Goal: Task Accomplishment & Management: Use online tool/utility

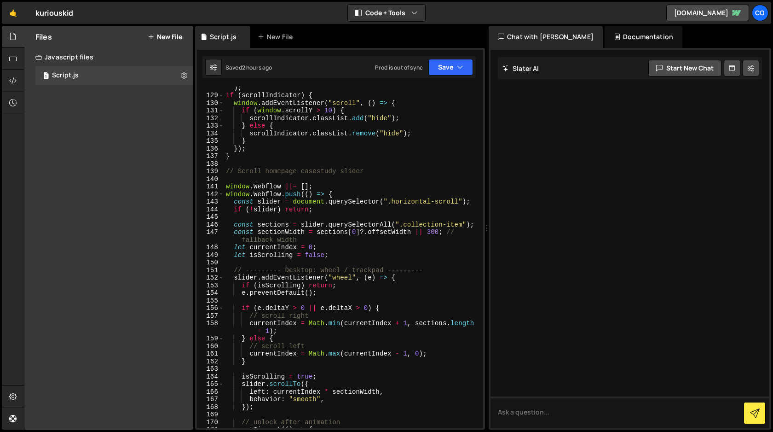
scroll to position [1013, 0]
click at [432, 233] on div "const scrollIndicator = document . querySelector ( ".sticky-scroll" ) ; if ( sc…" at bounding box center [352, 258] width 256 height 364
click at [453, 67] on button "Save" at bounding box center [451, 67] width 45 height 17
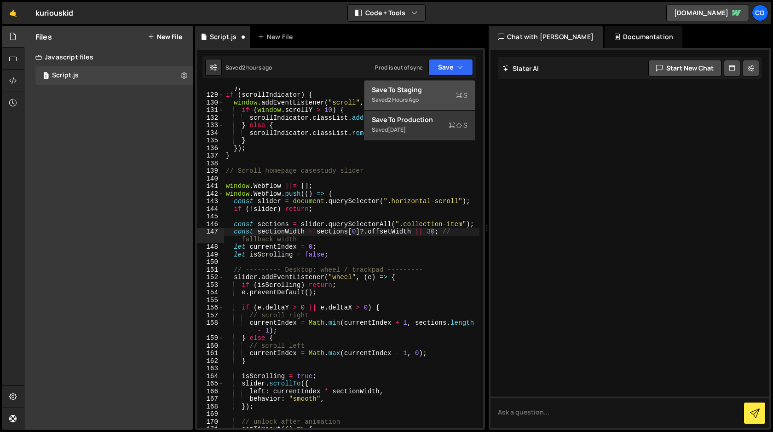
click at [432, 96] on div "Saved 2 hours ago" at bounding box center [420, 99] width 96 height 11
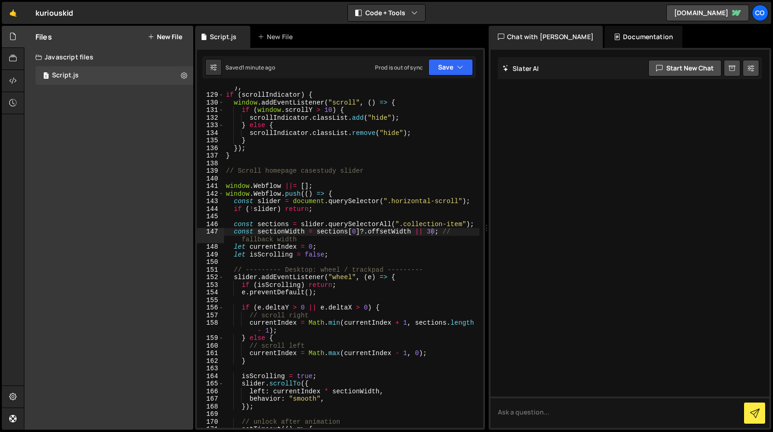
click at [434, 233] on div "const scrollIndicator = document . querySelector ( ".sticky-scroll" ) ; if ( sc…" at bounding box center [352, 258] width 256 height 364
type textarea "const sectionWidth = sections[0]?.offsetWidth || 200; // fallback width"
click at [449, 70] on button "Save" at bounding box center [451, 67] width 45 height 17
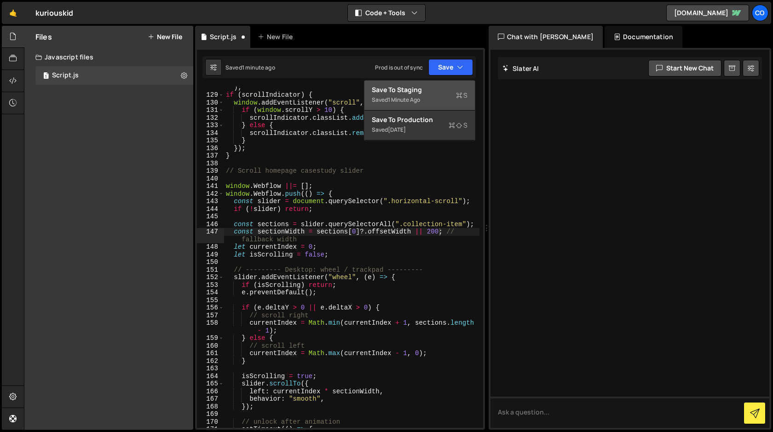
click at [431, 96] on div "Saved 1 minute ago" at bounding box center [420, 99] width 96 height 11
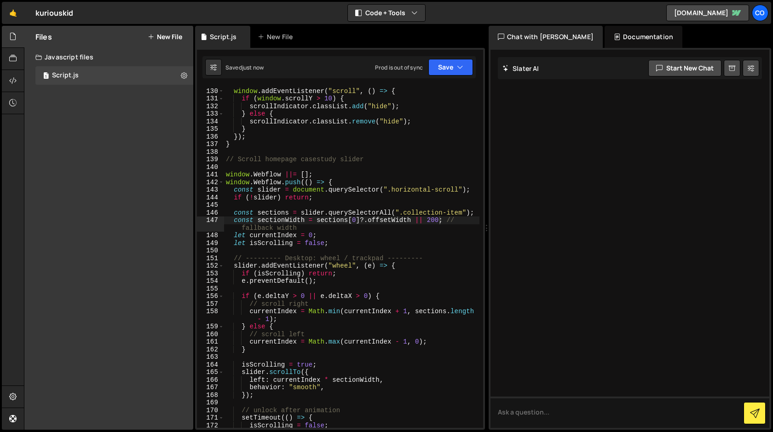
scroll to position [1025, 0]
click at [265, 399] on div "if ( scrollIndicator ) { window . addEventListener ( "scroll" , ( ) => { if ( w…" at bounding box center [352, 257] width 256 height 356
click at [263, 398] on div "if ( scrollIndicator ) { window . addEventListener ( "scroll" , ( ) => { if ( w…" at bounding box center [352, 257] width 256 height 356
click at [241, 395] on div "if ( scrollIndicator ) { window . addEventListener ( "scroll" , ( ) => { if ( w…" at bounding box center [352, 257] width 256 height 356
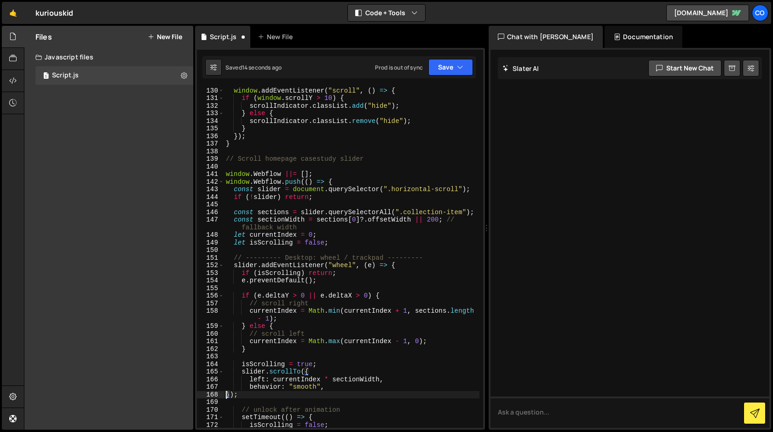
type textarea "behavior: "smooth",});"
type textarea "});"
click at [447, 68] on button "Save" at bounding box center [451, 67] width 45 height 17
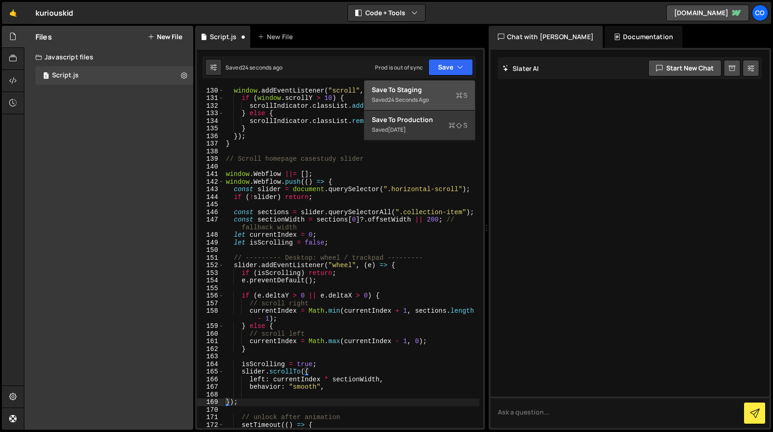
click at [434, 95] on div "Saved 24 seconds ago" at bounding box center [420, 99] width 96 height 11
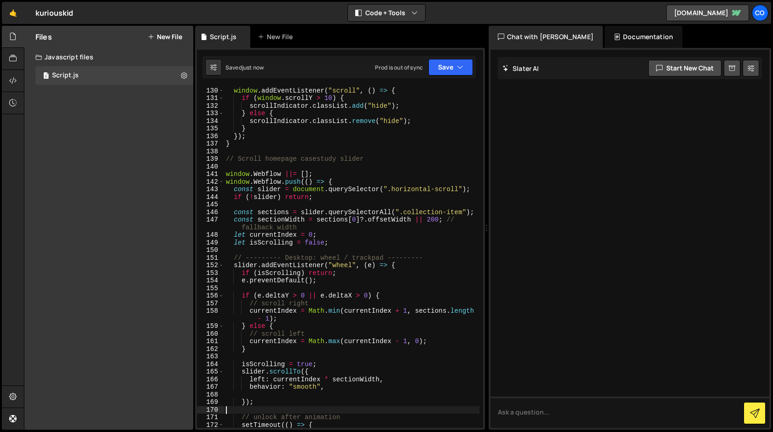
click at [273, 406] on div "if ( scrollIndicator ) { window . addEventListener ( "scroll" , ( ) => { if ( w…" at bounding box center [352, 257] width 256 height 356
click at [266, 402] on div "if ( scrollIndicator ) { window . addEventListener ( "scroll" , ( ) => { if ( w…" at bounding box center [352, 257] width 256 height 356
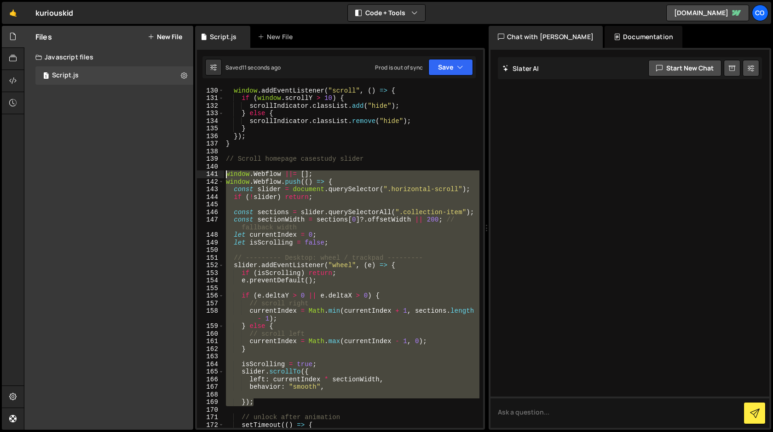
drag, startPoint x: 266, startPoint y: 402, endPoint x: 181, endPoint y: 174, distance: 243.1
click at [181, 174] on div "Files New File Javascript files 1 Script.js 0 CSS files Copy share link Edit Fi…" at bounding box center [399, 228] width 750 height 404
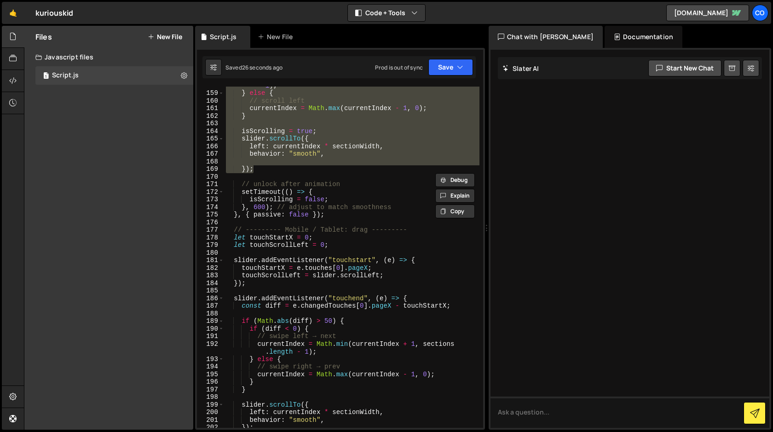
scroll to position [1255, 0]
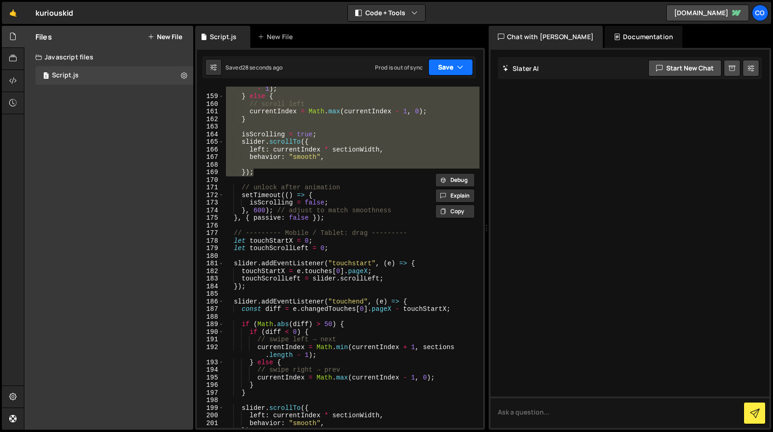
click at [452, 66] on button "Save" at bounding box center [451, 67] width 45 height 17
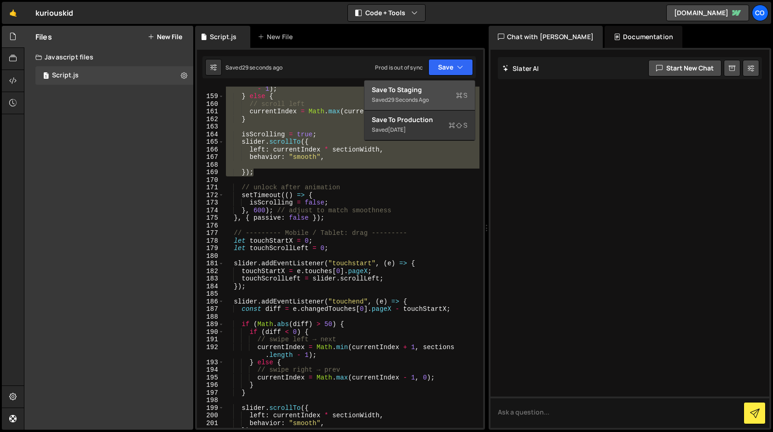
click at [435, 92] on div "Save to Staging S" at bounding box center [420, 89] width 96 height 9
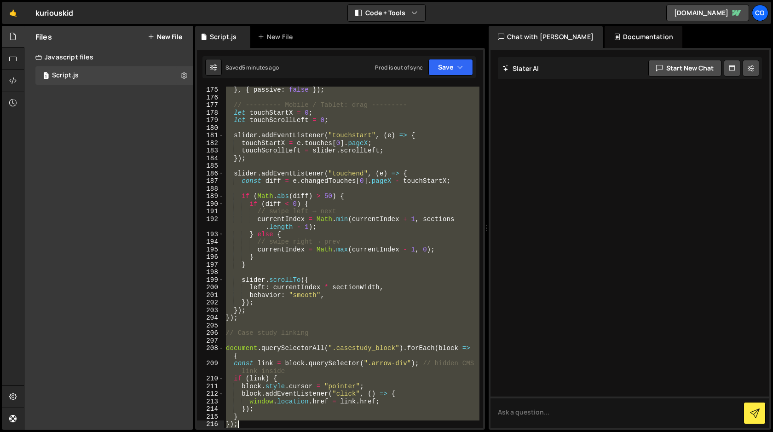
scroll to position [1436, 0]
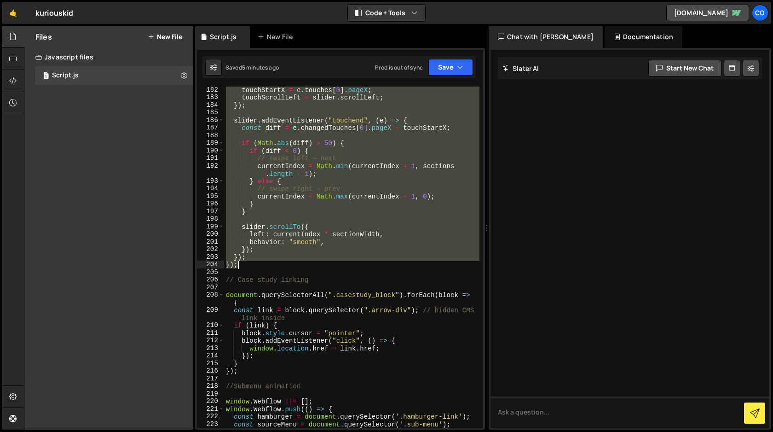
drag, startPoint x: 225, startPoint y: 130, endPoint x: 298, endPoint y: 261, distance: 149.9
click at [298, 261] on div "touchStartX = e . touches [ 0 ] . pageX ; touchScrollLeft = slider . scrollLeft…" at bounding box center [352, 264] width 256 height 356
type textarea "}); });"
paste textarea
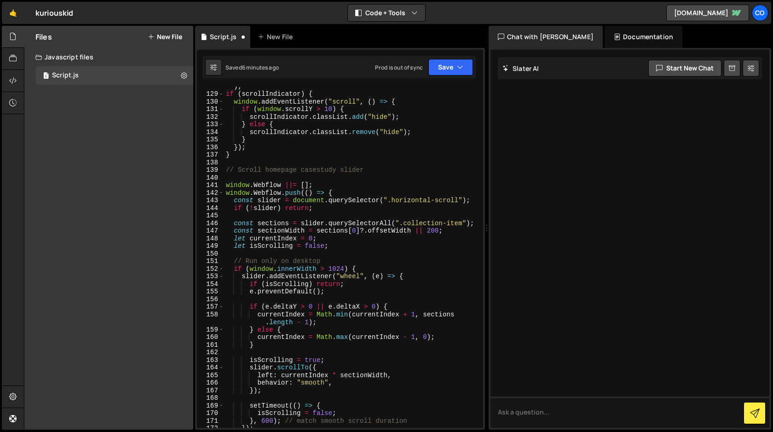
scroll to position [1012, 0]
click at [449, 66] on button "Save" at bounding box center [451, 67] width 45 height 17
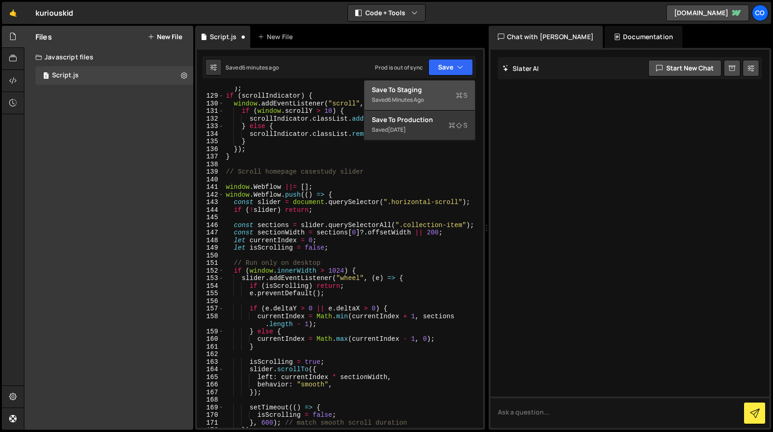
click at [428, 89] on div "Save to Staging S" at bounding box center [420, 89] width 96 height 9
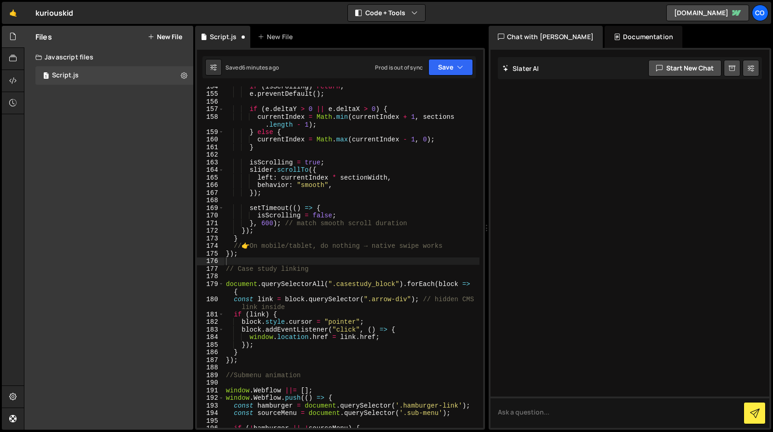
scroll to position [1212, 0]
click at [419, 265] on div "if ( isScrolling ) return ; e . preventDefault ( ) ; if ( e . deltaY > 0 || e .…" at bounding box center [352, 260] width 256 height 356
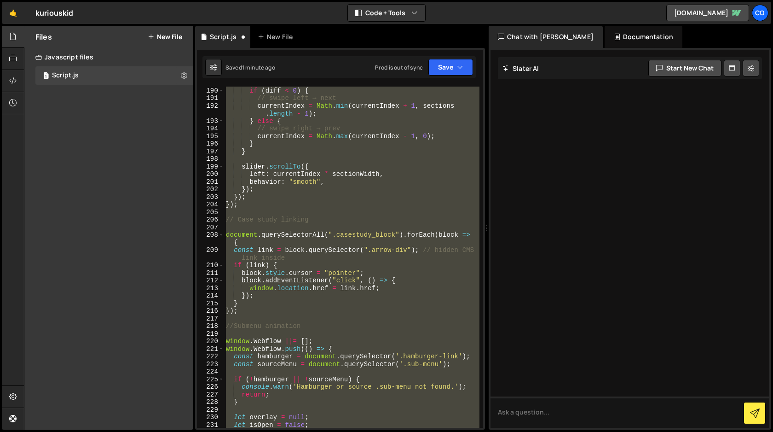
scroll to position [1460, 0]
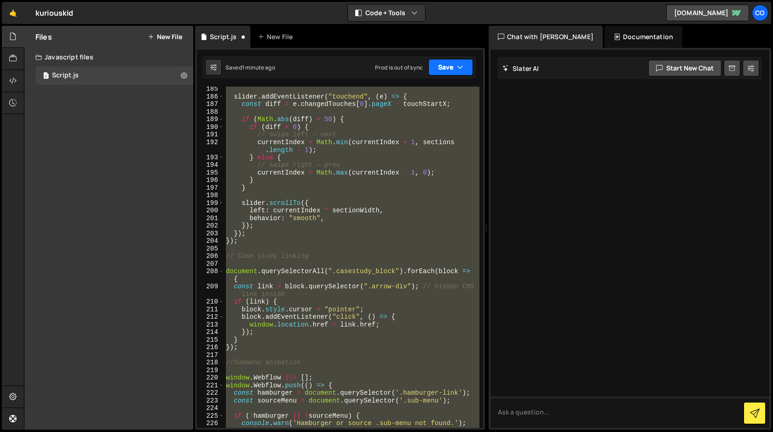
click at [449, 68] on button "Save" at bounding box center [451, 67] width 45 height 17
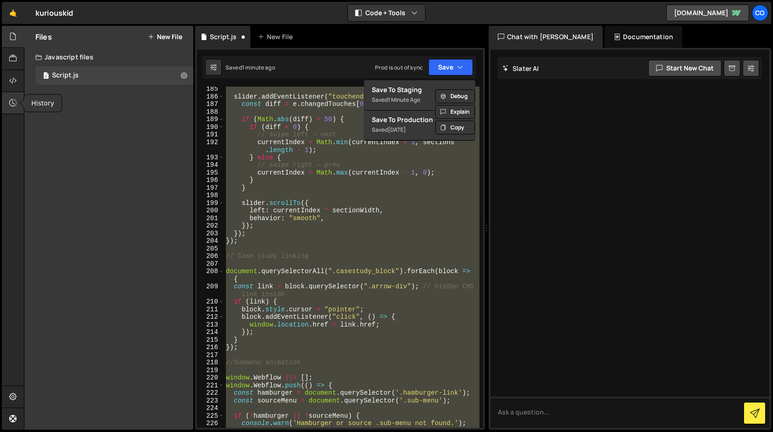
click at [14, 106] on icon at bounding box center [12, 103] width 7 height 10
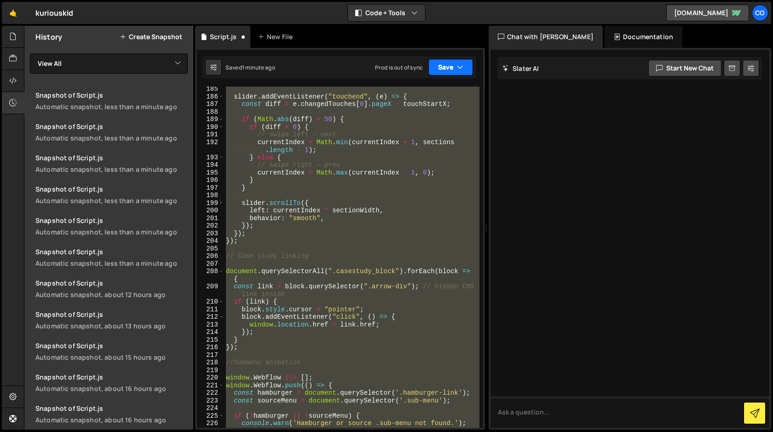
click at [452, 70] on button "Save" at bounding box center [451, 67] width 45 height 17
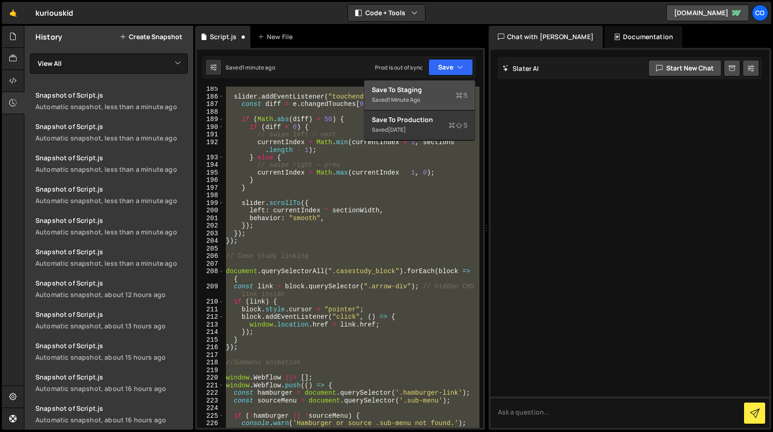
click at [433, 92] on div "Save to Staging S" at bounding box center [420, 89] width 96 height 9
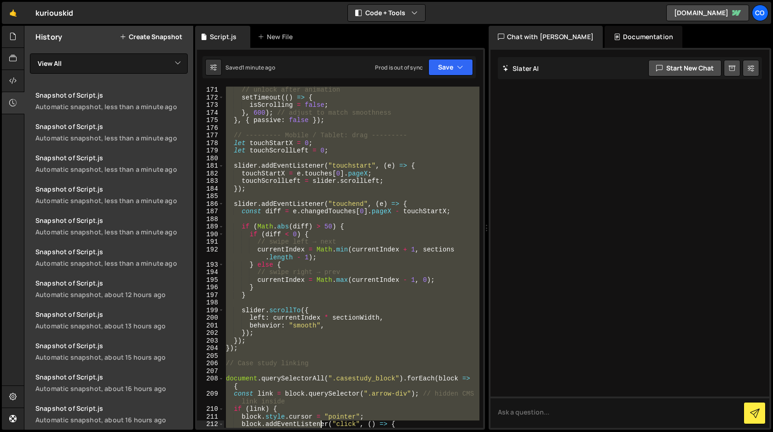
scroll to position [1429, 0]
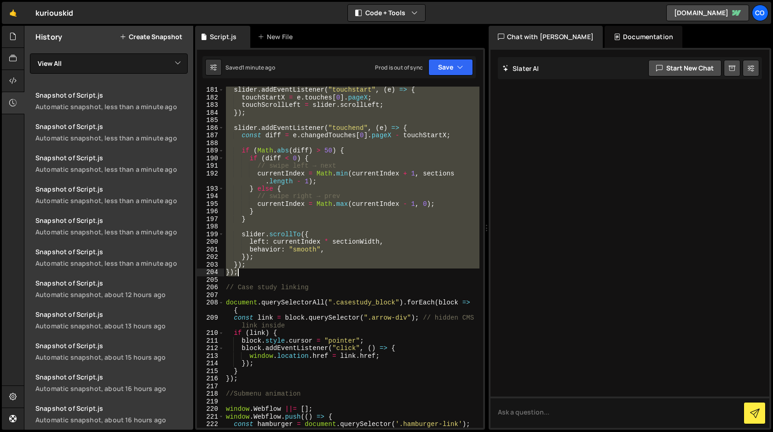
drag, startPoint x: 226, startPoint y: 157, endPoint x: 266, endPoint y: 273, distance: 122.3
click at [266, 273] on div "slider . addEventListener ( "touchstart" , ( e ) => { touchStartX = e . touches…" at bounding box center [352, 264] width 256 height 356
type textarea "}); });"
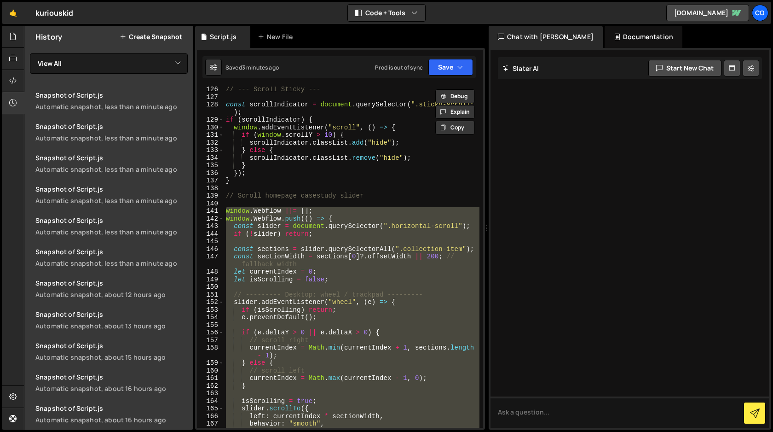
scroll to position [988, 0]
paste textarea
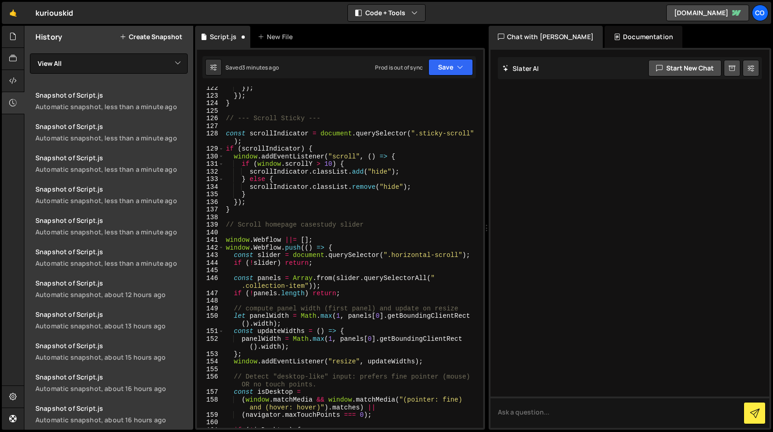
scroll to position [958, 0]
click at [445, 71] on button "Save" at bounding box center [451, 67] width 45 height 17
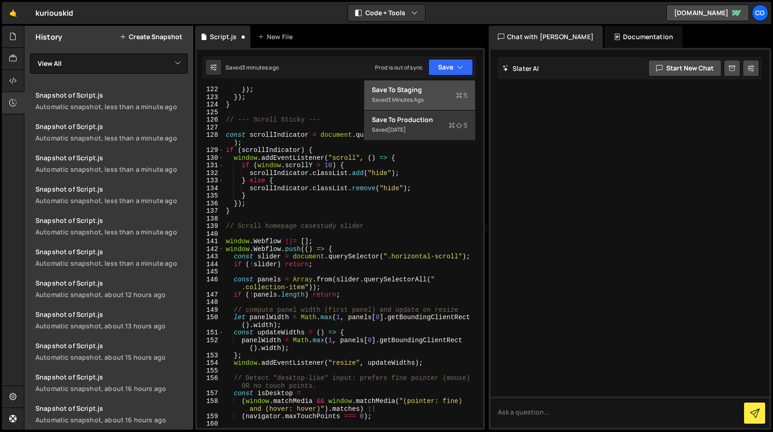
click at [427, 89] on div "Save to Staging S" at bounding box center [420, 89] width 96 height 9
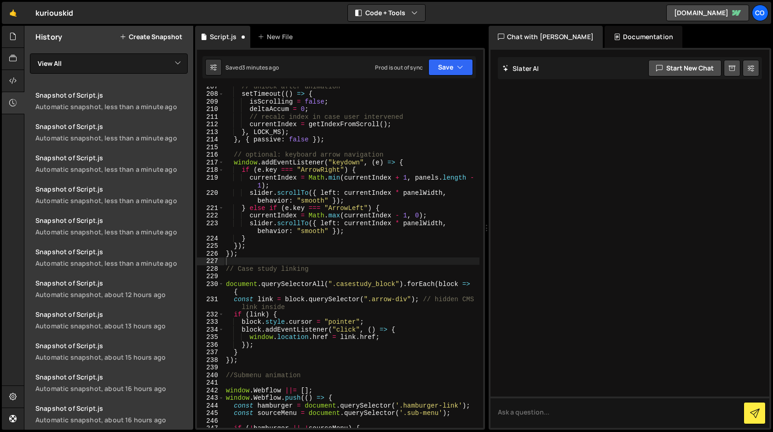
scroll to position [1713, 0]
click at [391, 243] on div "// unlock after animation setTimeout (( ) => { isScrolling = false ; deltaAccum…" at bounding box center [352, 260] width 256 height 356
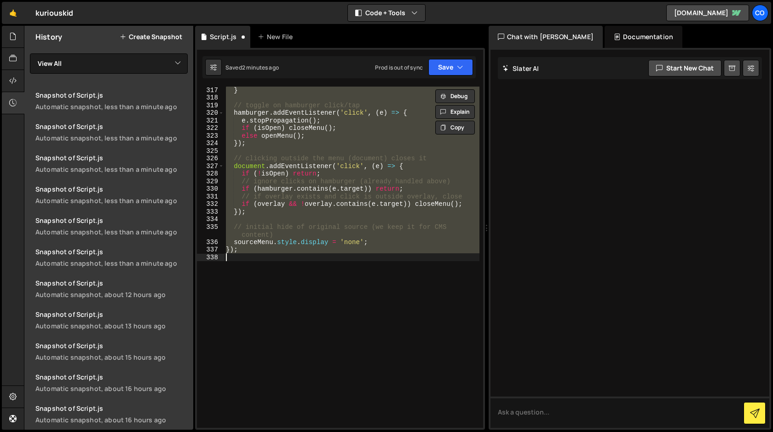
scroll to position [2621, 0]
type textarea "}); });"
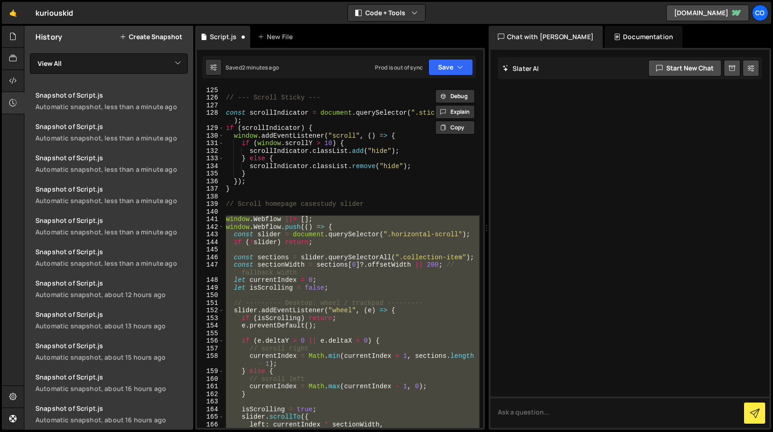
scroll to position [980, 0]
click at [397, 213] on div "} // --- Scroll Sticky --- const scrollIndicator = document . querySelector ( "…" at bounding box center [352, 257] width 256 height 356
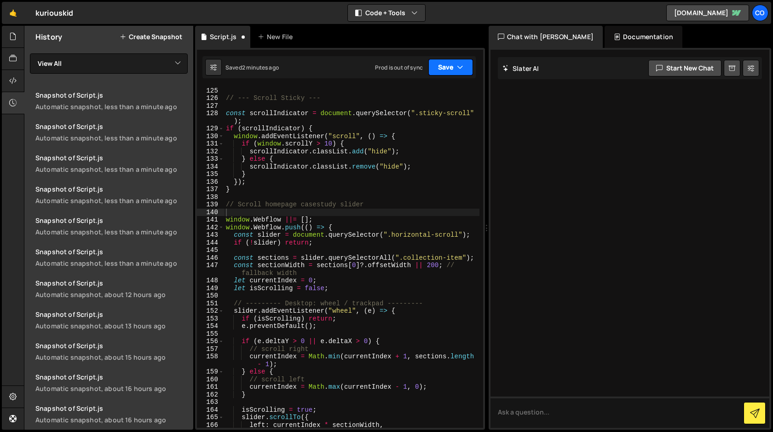
click at [444, 70] on button "Save" at bounding box center [451, 67] width 45 height 17
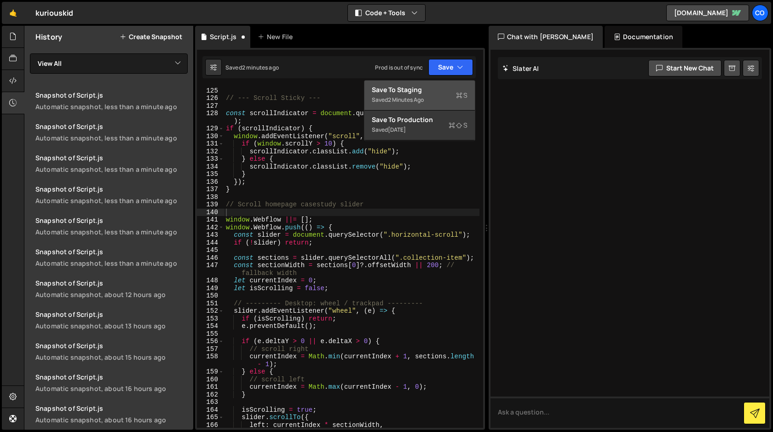
click at [430, 90] on div "Save to Staging S" at bounding box center [420, 89] width 96 height 9
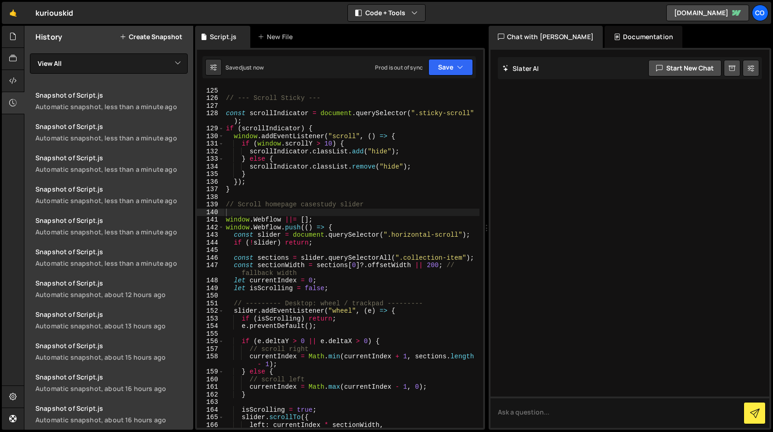
click at [334, 214] on div "} // --- Scroll Sticky --- const scrollIndicator = document . querySelector ( "…" at bounding box center [352, 257] width 256 height 356
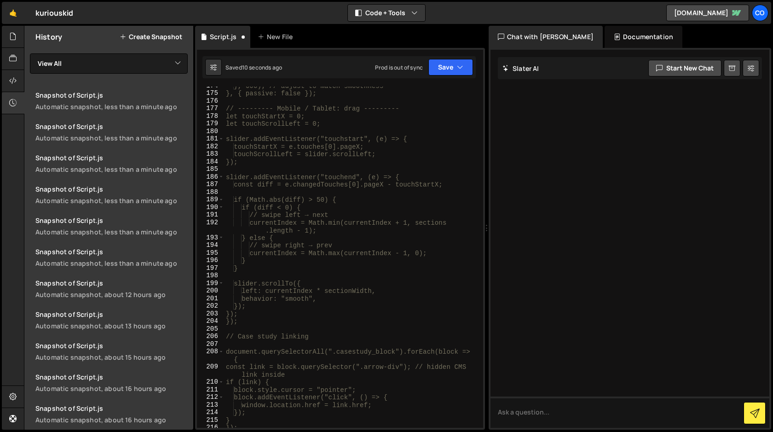
scroll to position [1388, 0]
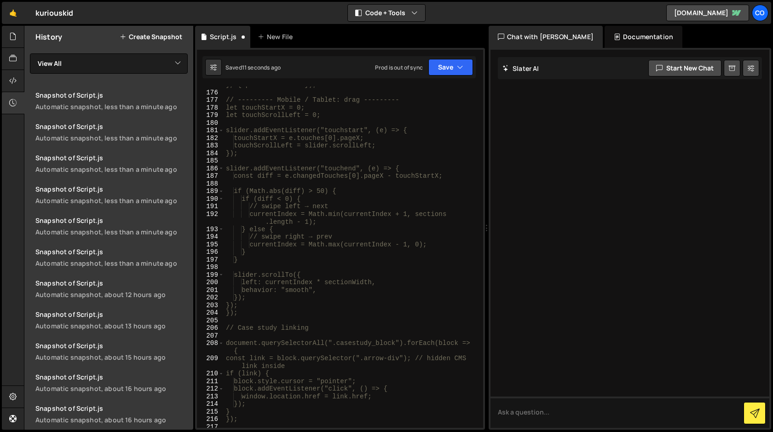
click at [282, 316] on div "}, { passive: false }); // --------- Mobile / Tablet: drag --------- let touchS…" at bounding box center [352, 259] width 256 height 356
type textarea "}); */"
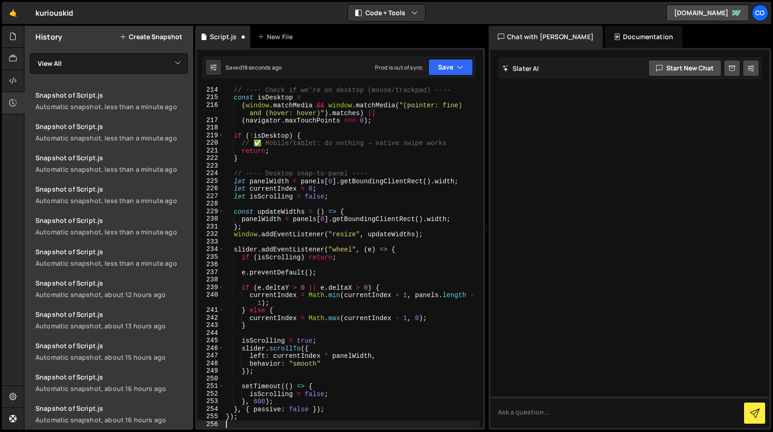
scroll to position [1695, 0]
click at [452, 62] on button "Save" at bounding box center [451, 67] width 45 height 17
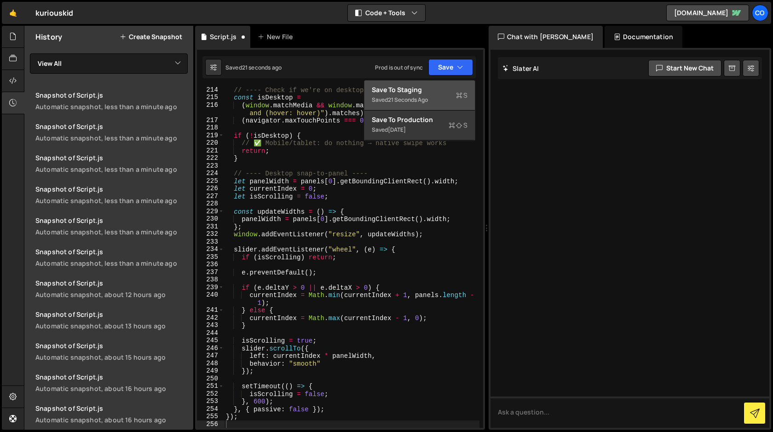
click at [427, 91] on div "Save to Staging S" at bounding box center [420, 89] width 96 height 9
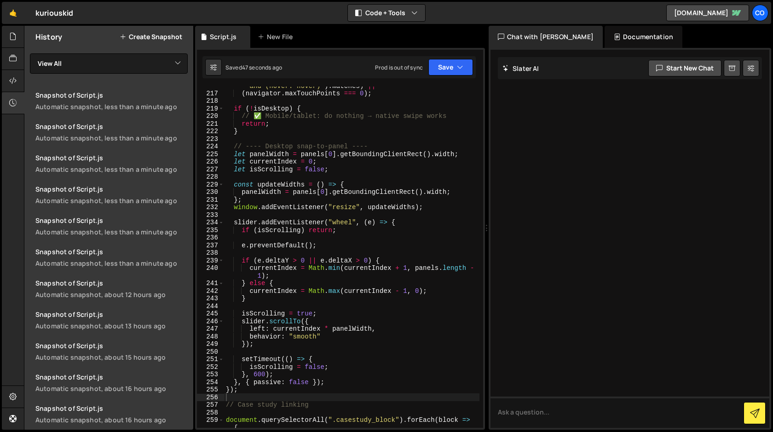
scroll to position [1722, 0]
click at [270, 392] on div "( window . matchMedia && window . matchMedia ( "(pointer: fine) and ([PERSON_NA…" at bounding box center [352, 260] width 256 height 372
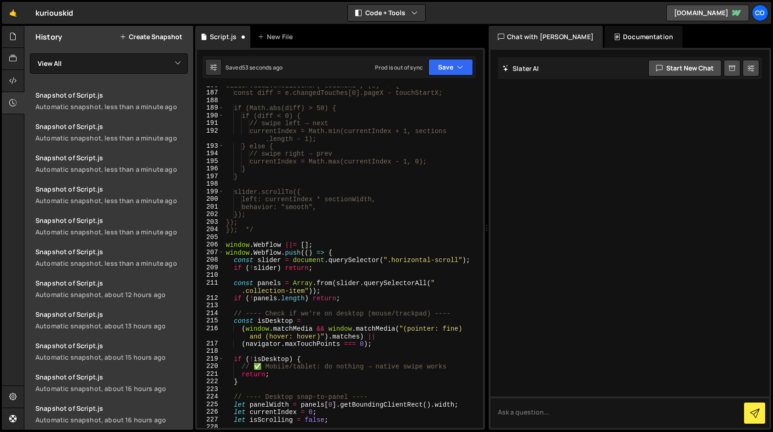
scroll to position [1471, 0]
click at [225, 244] on div "slider.addEventListener("touchend", (e) => { const diff = e.changedTouches[0].p…" at bounding box center [352, 259] width 256 height 356
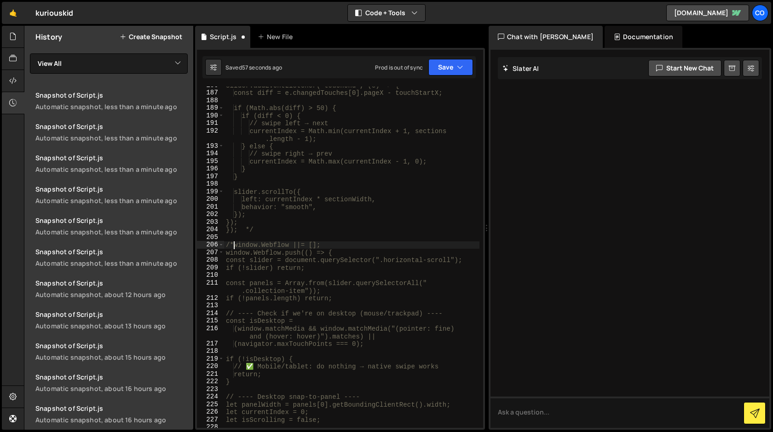
scroll to position [0, 0]
click at [260, 232] on div "slider.addEventListener("touchend", (e) => { const diff = e.changedTouches[0].p…" at bounding box center [352, 259] width 256 height 356
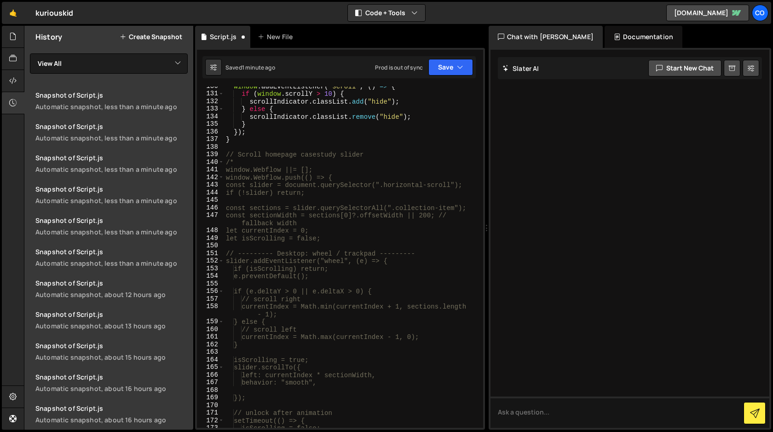
scroll to position [1029, 0]
click at [240, 163] on div "window . addEventListener ( "scroll" , ( ) => { if ( window . scrollY > 10 ) { …" at bounding box center [352, 260] width 256 height 356
type textarea "/"
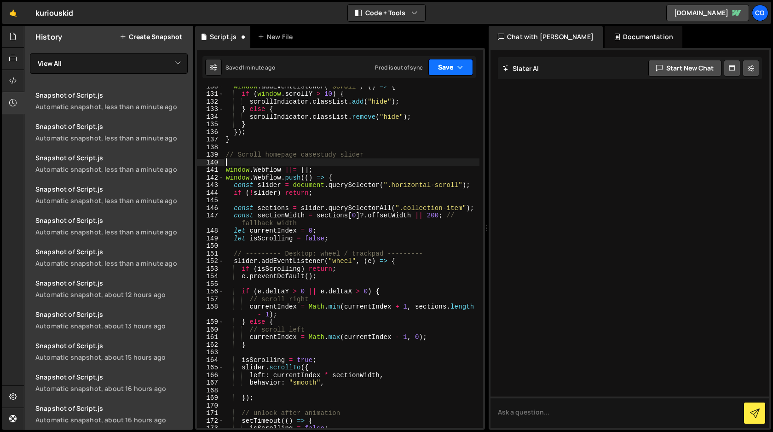
click at [454, 70] on button "Save" at bounding box center [451, 67] width 45 height 17
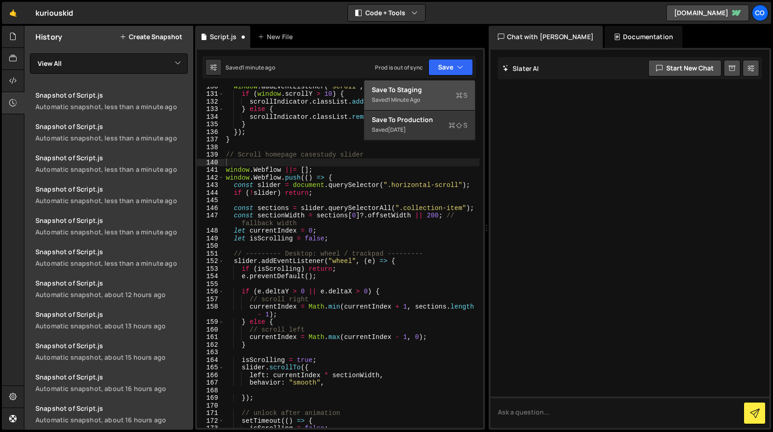
click at [431, 90] on div "Save to Staging S" at bounding box center [420, 89] width 96 height 9
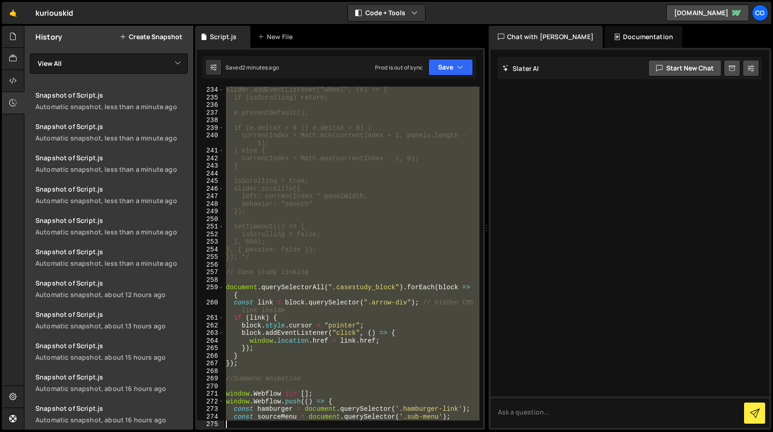
scroll to position [1854, 0]
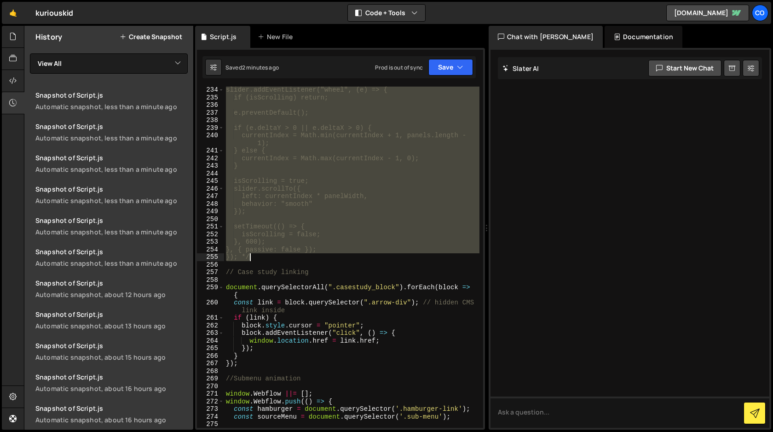
drag, startPoint x: 226, startPoint y: 200, endPoint x: 278, endPoint y: 254, distance: 74.9
click at [278, 254] on div "slider.addEventListener("wheel", (e) => { if (isScrolling) return; e.preventDef…" at bounding box center [352, 264] width 256 height 356
type textarea "}, { passive: false }); }); */"
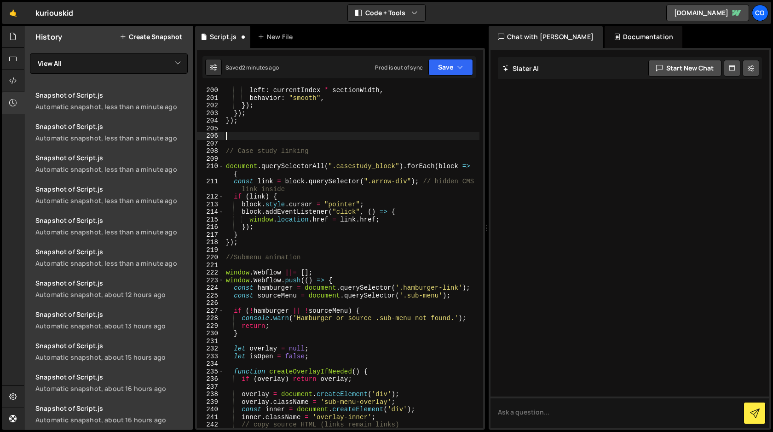
scroll to position [1580, 0]
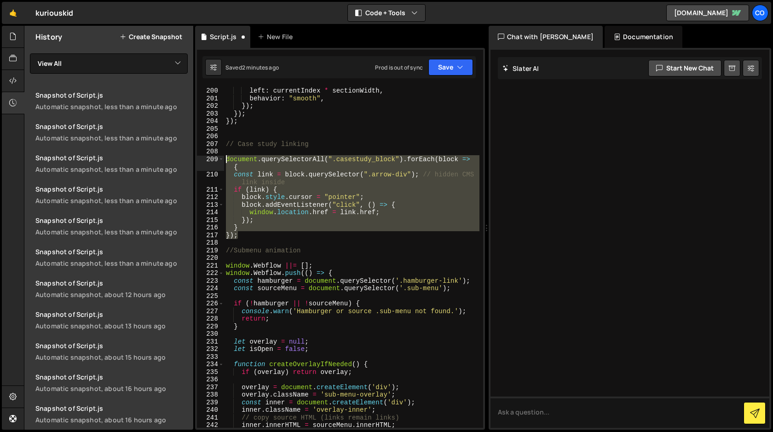
drag, startPoint x: 244, startPoint y: 235, endPoint x: 209, endPoint y: 162, distance: 80.9
click at [209, 162] on div "199 200 201 202 203 204 205 206 207 208 209 210 211 212 213 214 215 216 217 218…" at bounding box center [340, 257] width 286 height 341
click at [395, 158] on div "slider . scrollTo ({ left : currentIndex * sectionWidth , behavior : "smooth" ,…" at bounding box center [352, 257] width 256 height 341
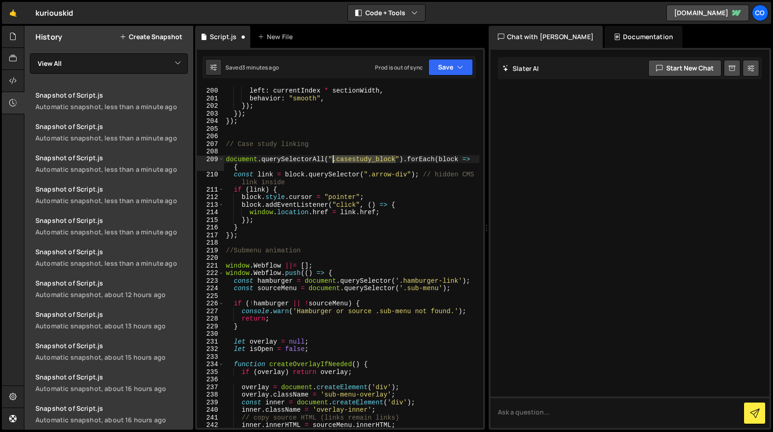
drag, startPoint x: 395, startPoint y: 158, endPoint x: 334, endPoint y: 159, distance: 60.3
click at [334, 159] on div "slider . scrollTo ({ left : currentIndex * sectionWidth , behavior : "smooth" ,…" at bounding box center [352, 257] width 256 height 356
click at [298, 229] on div "slider . scrollTo ({ left : currentIndex * sectionWidth , behavior : "smooth" ,…" at bounding box center [352, 257] width 256 height 356
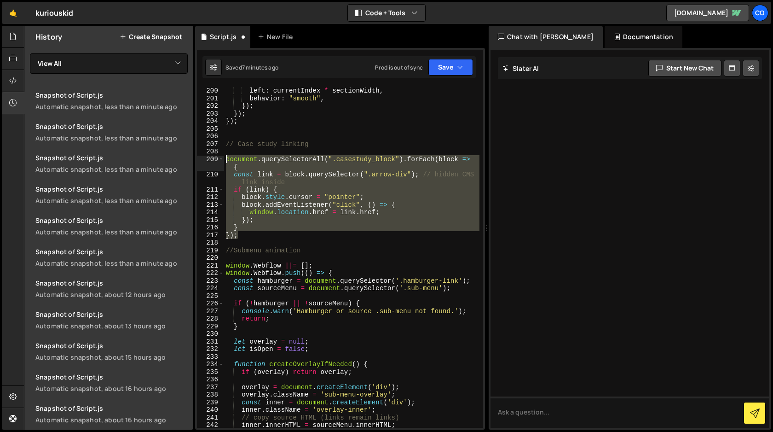
drag, startPoint x: 242, startPoint y: 238, endPoint x: 214, endPoint y: 161, distance: 81.4
click at [214, 161] on div "} 199 200 201 202 203 204 205 206 207 208 209 210 211 212 213 214 215 216 217 2…" at bounding box center [340, 257] width 286 height 341
type textarea "document.querySelectorAll(".casestudy_block").forEach(block => { const link = b…"
paste textarea
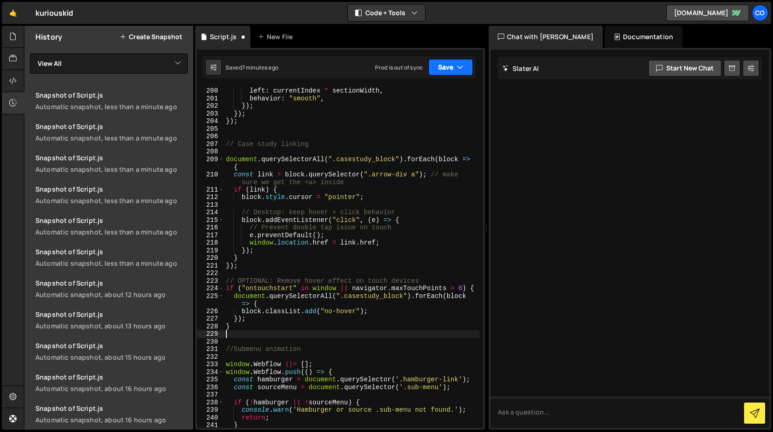
click at [444, 71] on button "Save" at bounding box center [451, 67] width 45 height 17
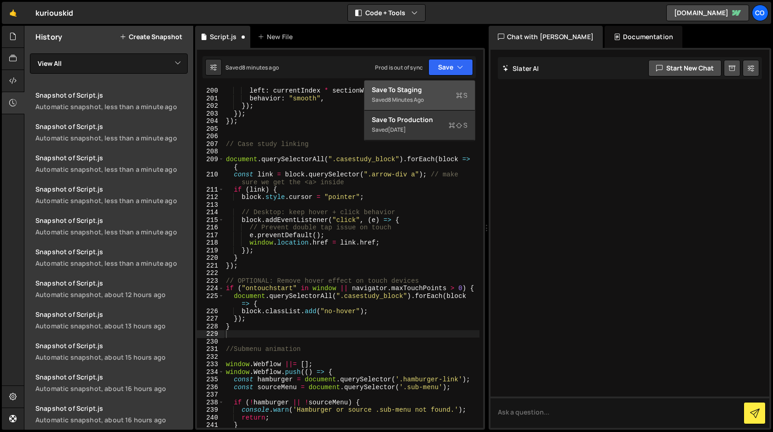
click at [426, 93] on div "Save to Staging S" at bounding box center [420, 89] width 96 height 9
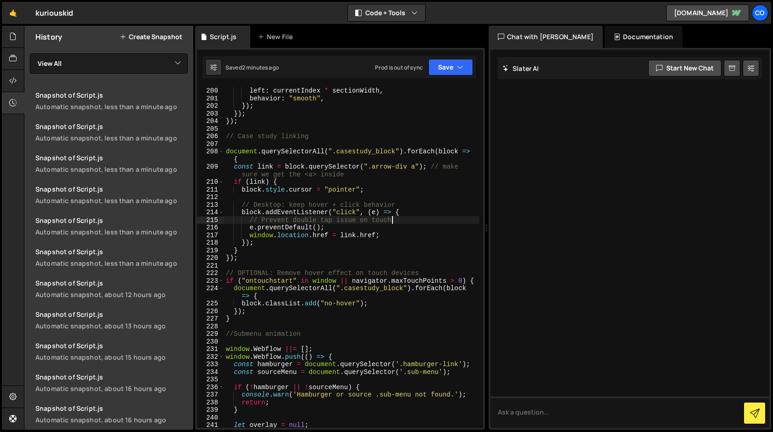
click at [405, 216] on div "slider . scrollTo ({ left : currentIndex * sectionWidth , behavior : "smooth" ,…" at bounding box center [352, 257] width 256 height 356
click at [456, 203] on div "slider . scrollTo ({ left : currentIndex * sectionWidth , behavior : "smooth" ,…" at bounding box center [352, 257] width 256 height 356
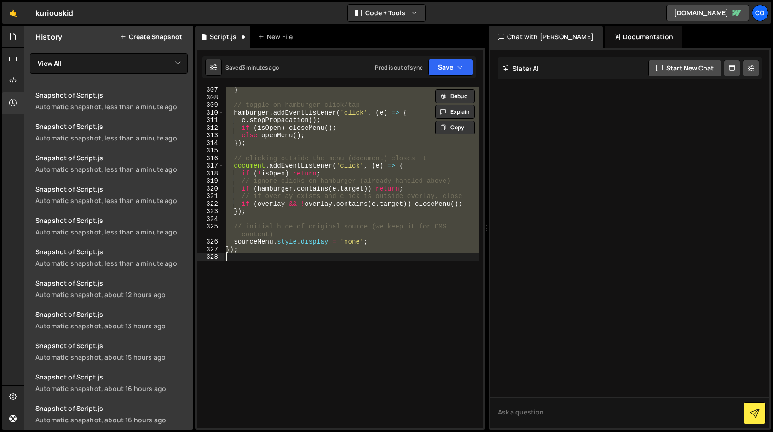
type textarea "} });"
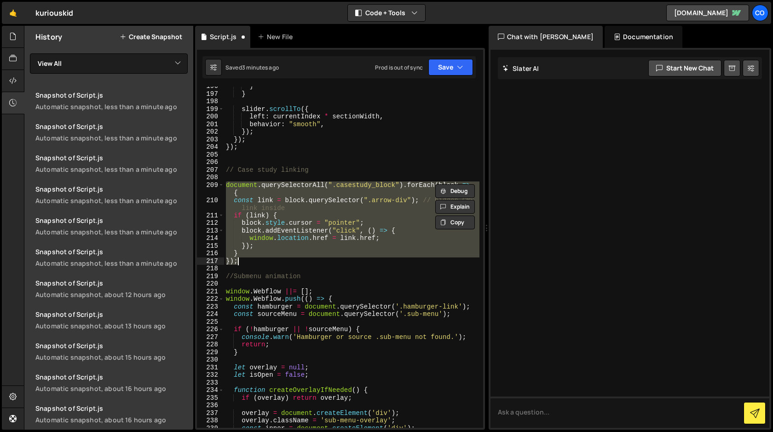
scroll to position [1554, 0]
click at [445, 70] on button "Save" at bounding box center [451, 67] width 45 height 17
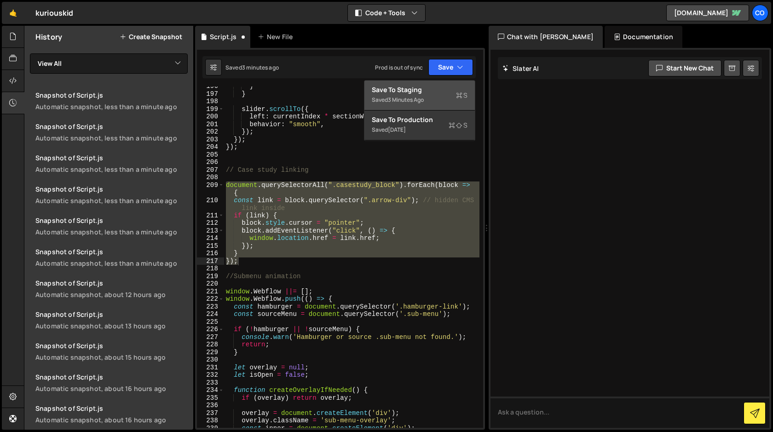
click at [424, 98] on div "3 minutes ago" at bounding box center [406, 100] width 36 height 8
